Goal: Task Accomplishment & Management: Use online tool/utility

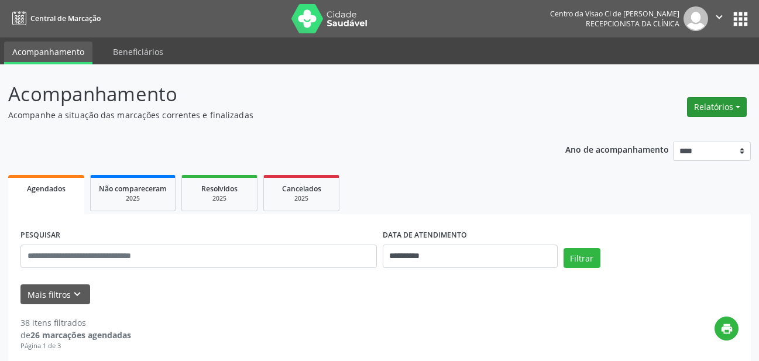
click at [704, 116] on button "Relatórios" at bounding box center [717, 107] width 60 height 20
click at [683, 132] on link "Agendamentos" at bounding box center [684, 132] width 126 height 16
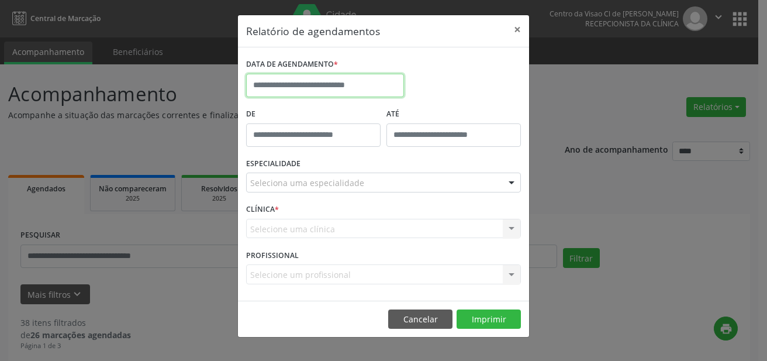
click at [332, 91] on input "text" at bounding box center [325, 85] width 158 height 23
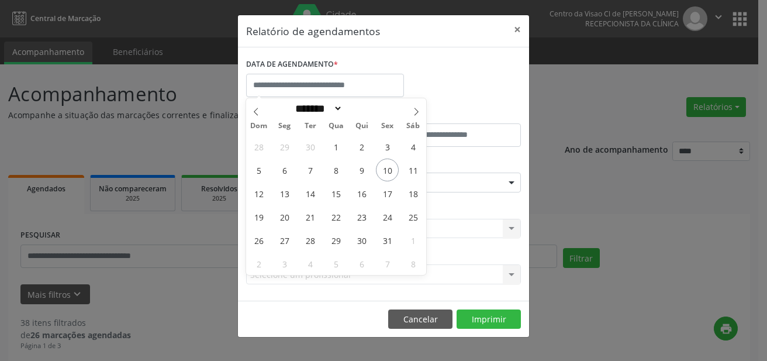
click at [398, 177] on div "28 29 30 1 2 3 4 5 6 7 8 9 10 11 12 13 14 15 16 17 18 19 20 21 22 23 24 25 26 2…" at bounding box center [336, 205] width 180 height 140
click at [388, 171] on span "10" at bounding box center [387, 170] width 23 height 23
type input "**********"
click at [388, 171] on span "10" at bounding box center [387, 170] width 23 height 23
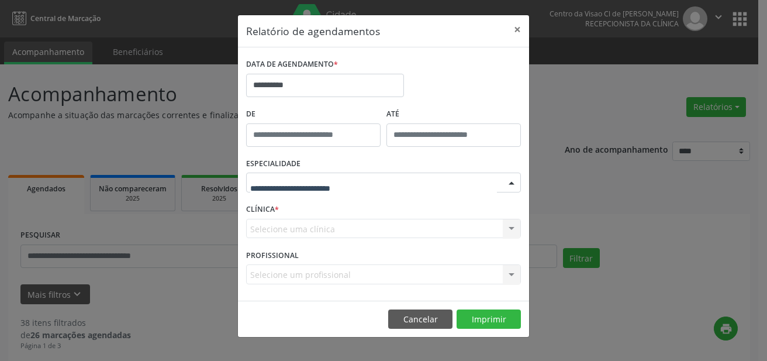
click at [340, 190] on div at bounding box center [383, 183] width 275 height 20
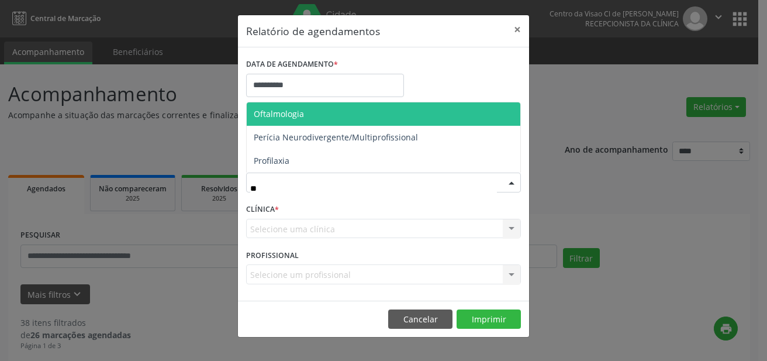
type input "***"
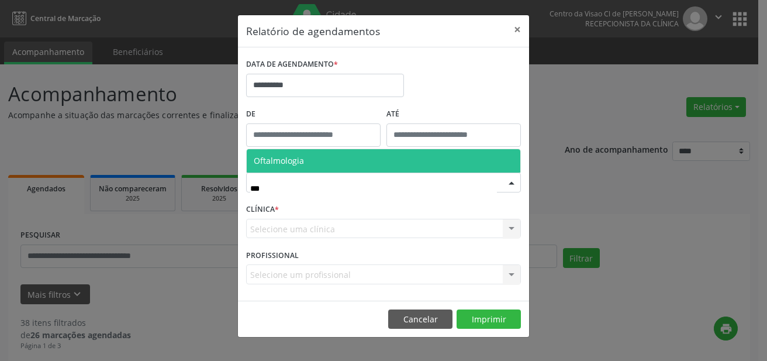
click at [285, 163] on span "Oftalmologia" at bounding box center [279, 160] width 50 height 11
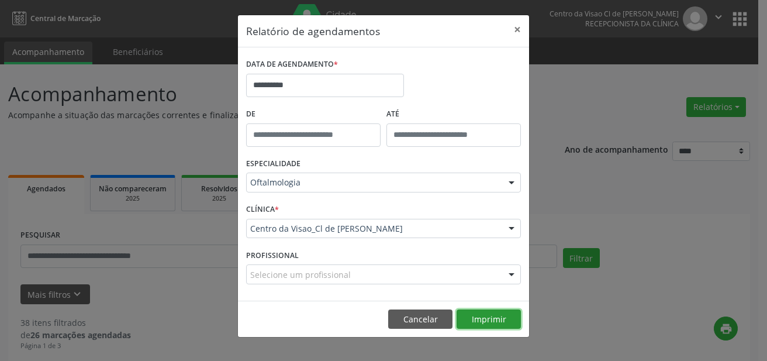
click at [489, 312] on button "Imprimir" at bounding box center [489, 319] width 64 height 20
